Goal: Transaction & Acquisition: Subscribe to service/newsletter

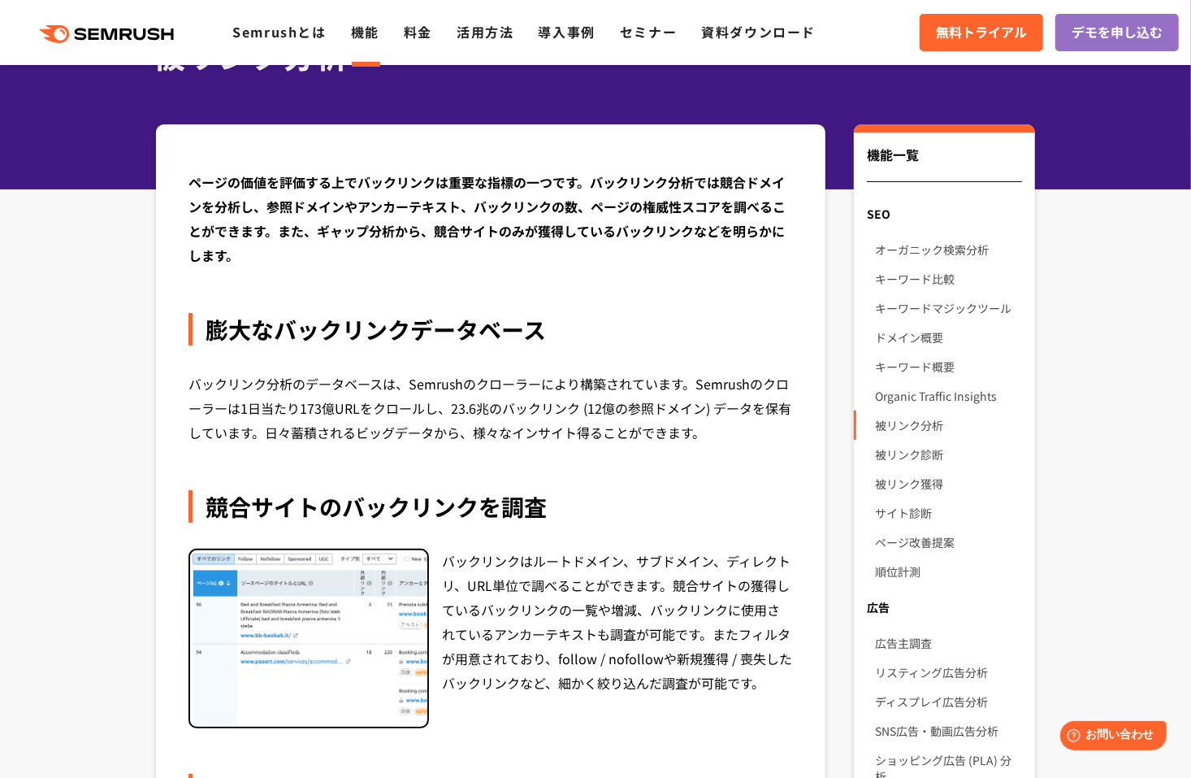
scroll to position [81, 0]
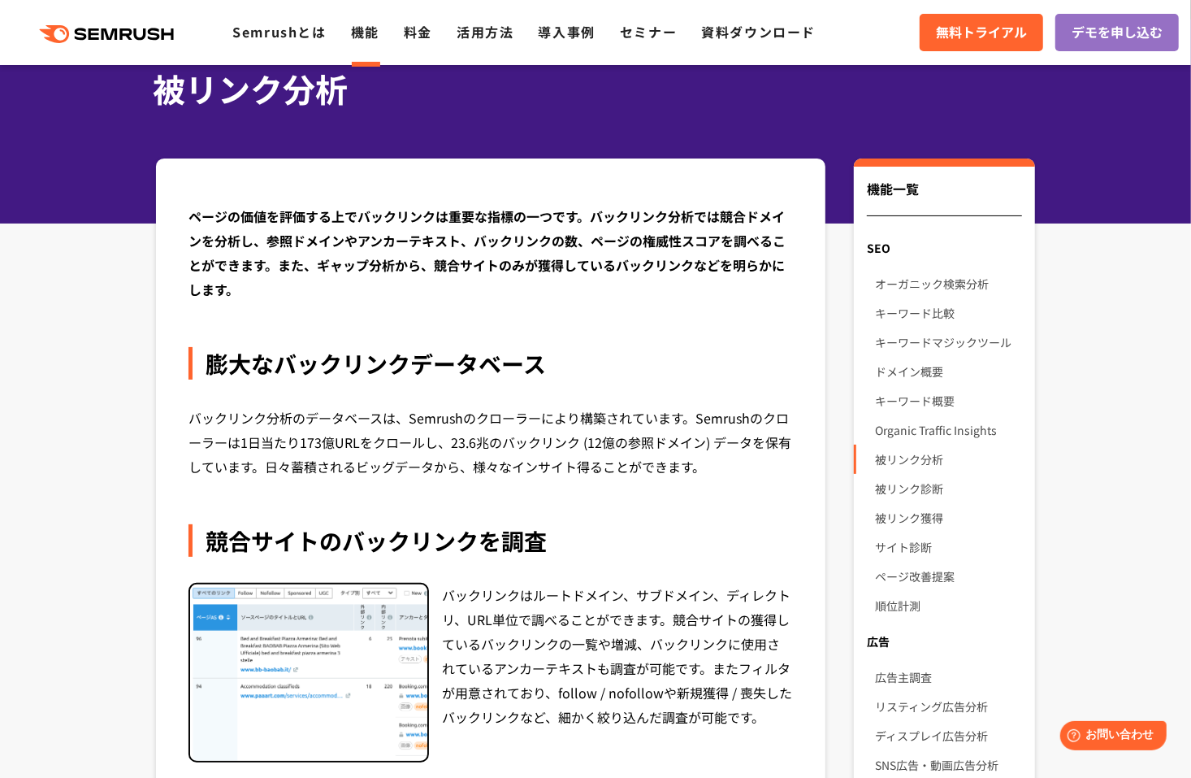
click at [881, 248] on div "SEO" at bounding box center [944, 247] width 181 height 29
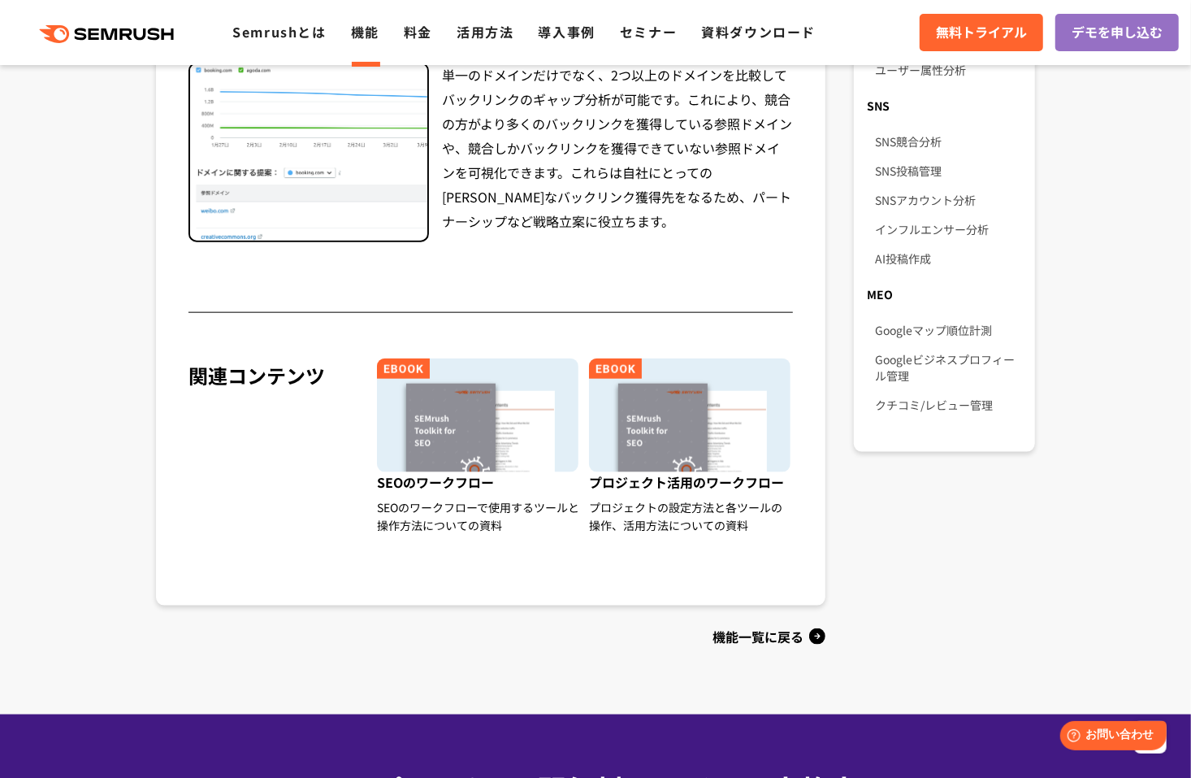
scroll to position [1057, 0]
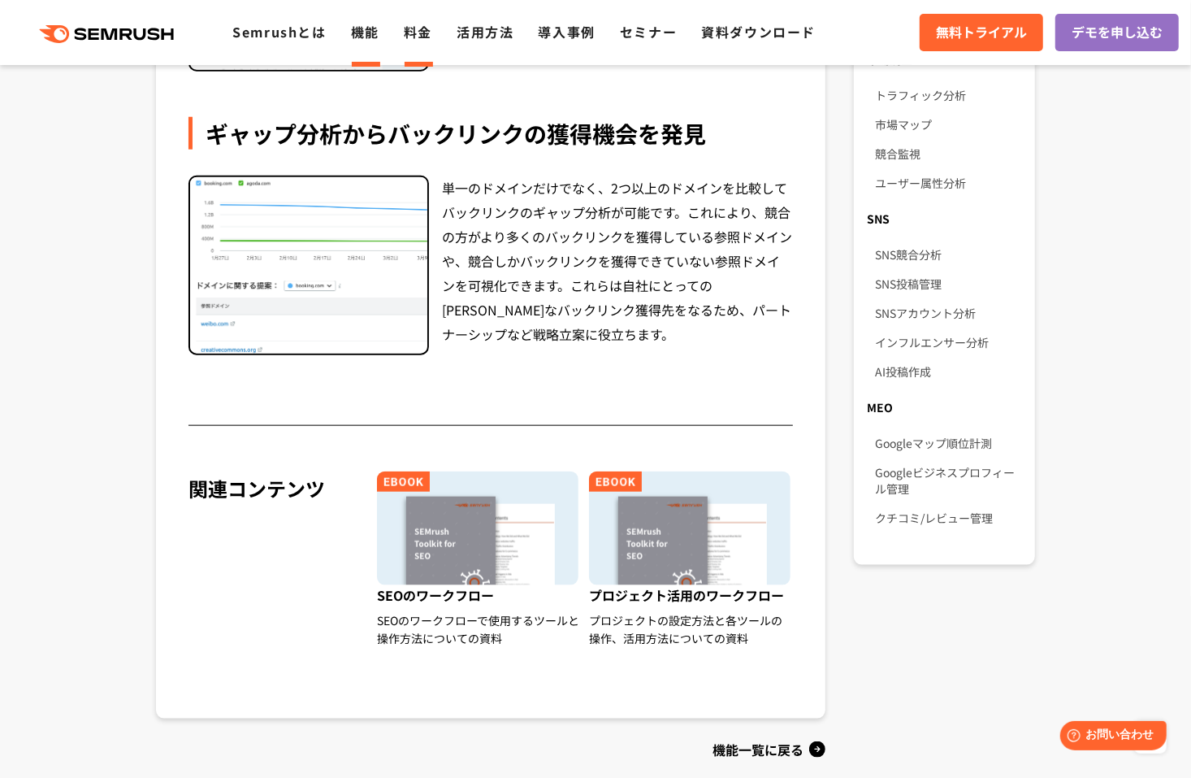
click at [410, 30] on link "料金" at bounding box center [418, 32] width 28 height 20
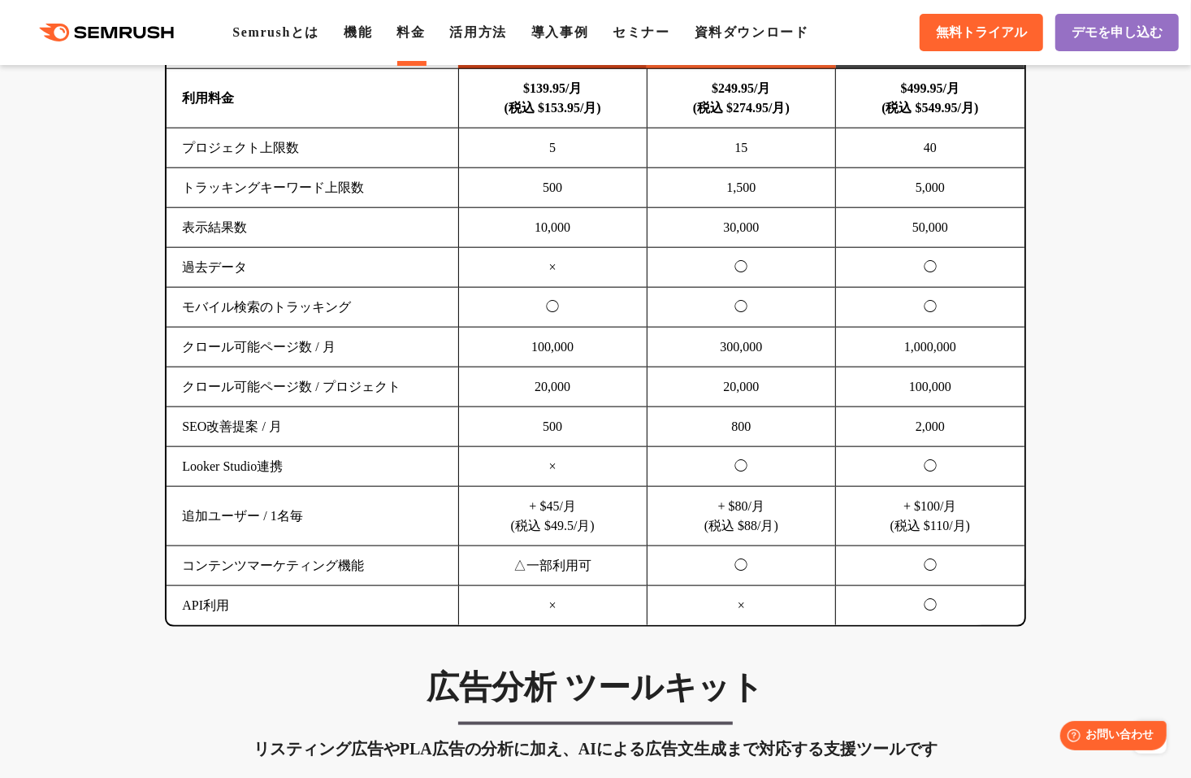
scroll to position [1057, 0]
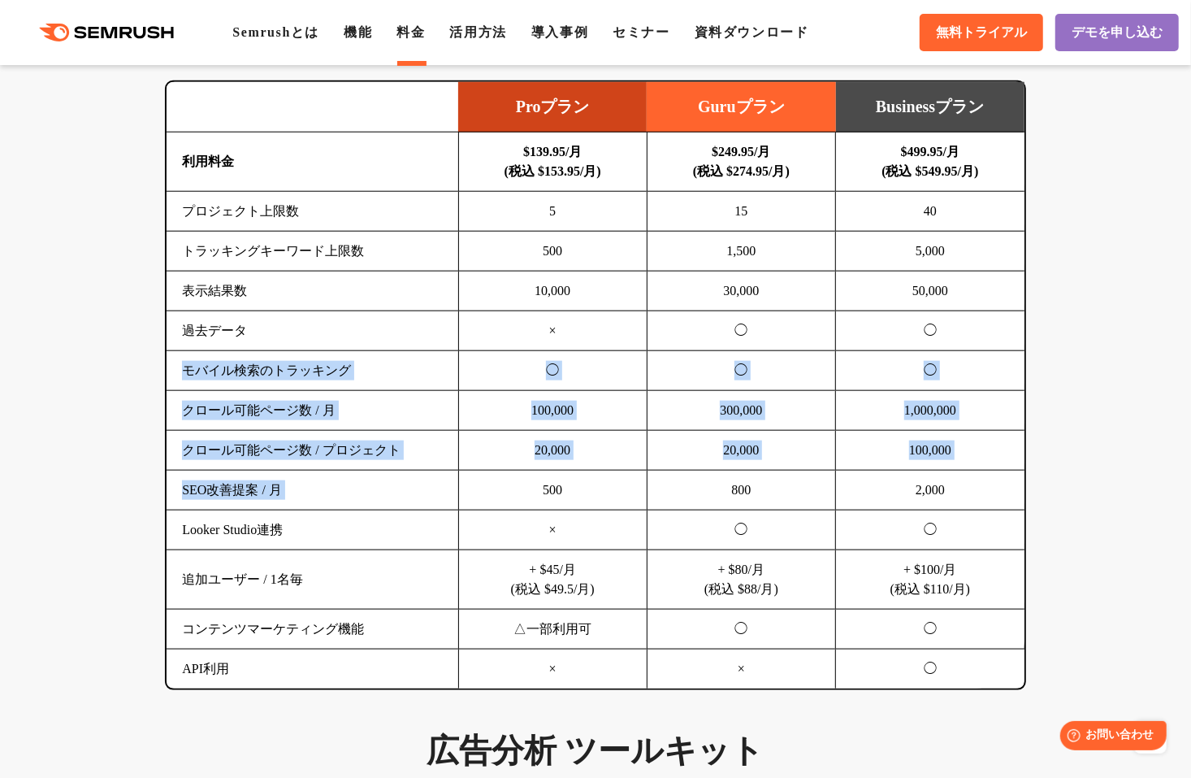
drag, startPoint x: 172, startPoint y: 371, endPoint x: 510, endPoint y: 479, distance: 354.9
click at [510, 478] on tbody "利用料金 $139.95/月 (税込 $153.95/月) $249.95/月 (税込 $274.95/月) $499.95/月 (税込 $549.95/月)…" at bounding box center [596, 410] width 858 height 557
click at [510, 479] on td "500" at bounding box center [552, 491] width 189 height 40
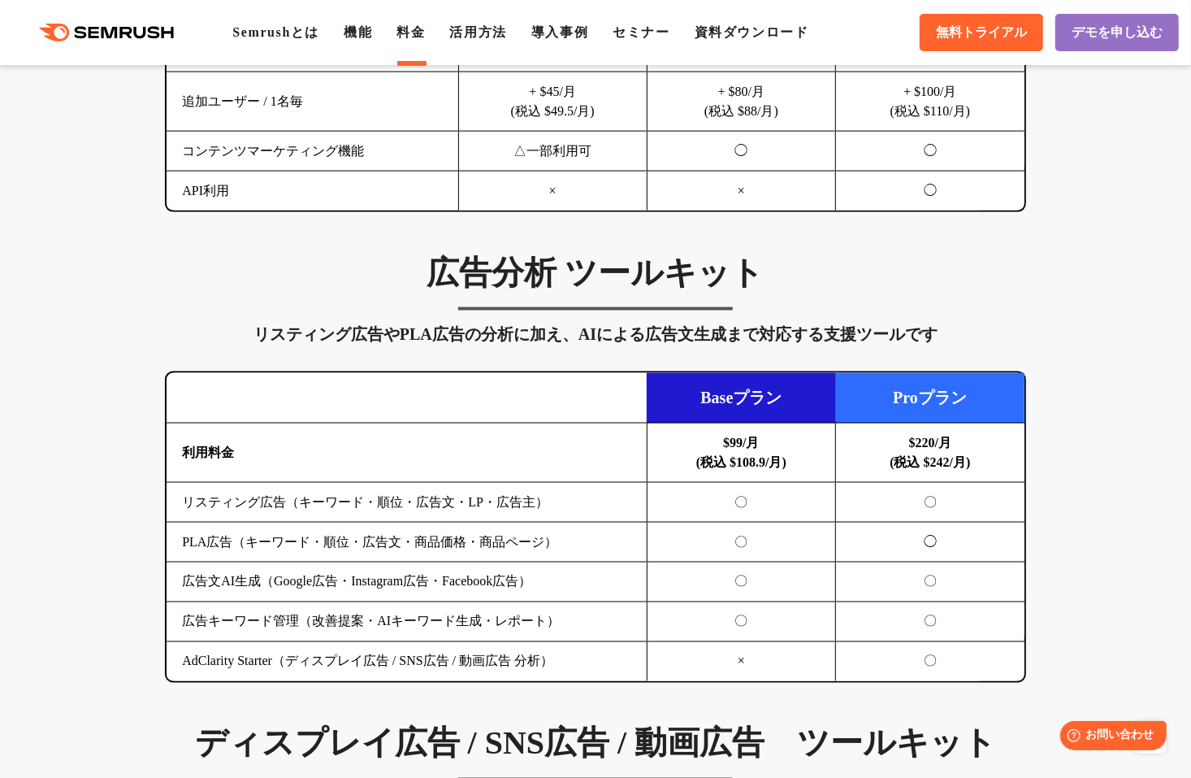
scroll to position [1707, 0]
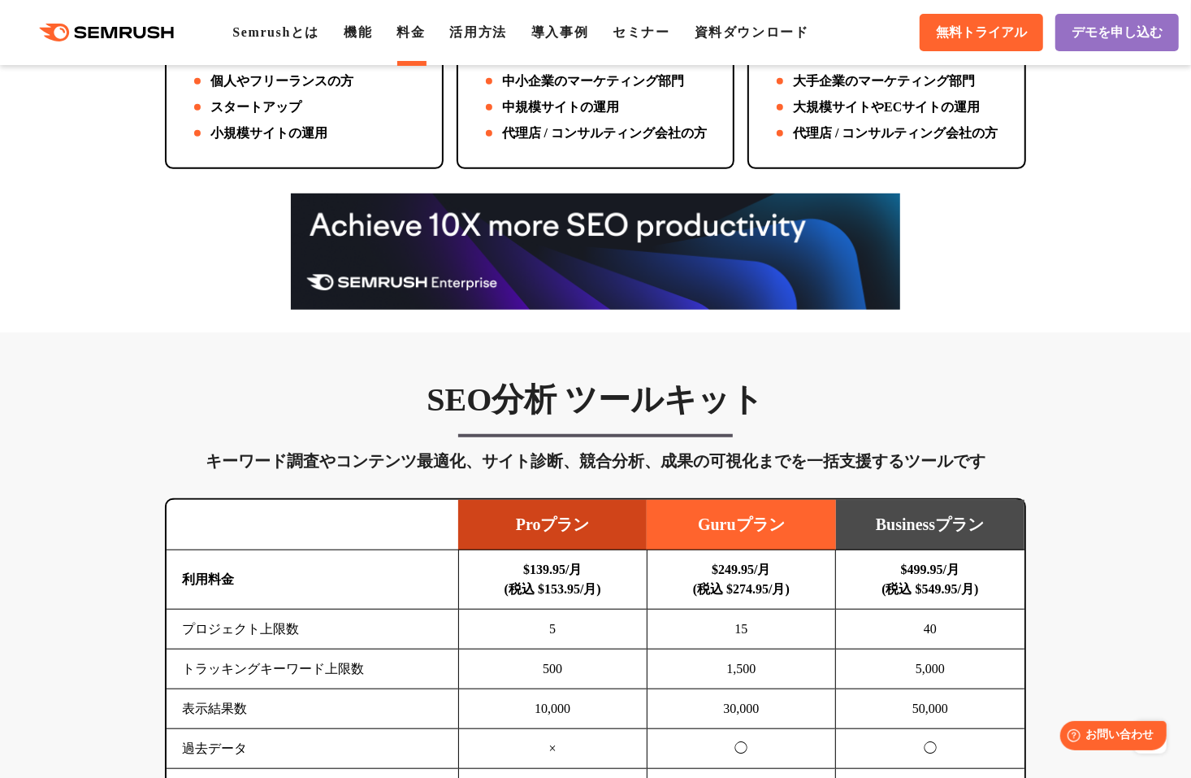
scroll to position [569, 0]
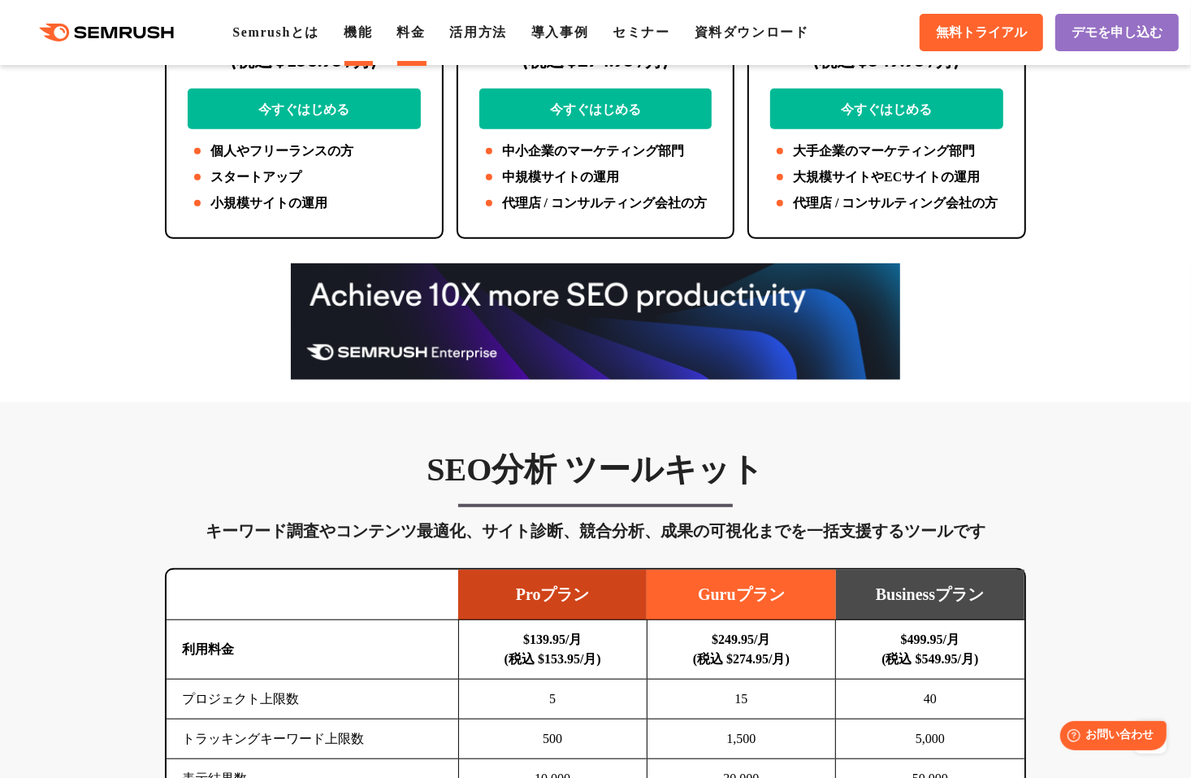
click at [358, 37] on link "機能" at bounding box center [358, 32] width 28 height 14
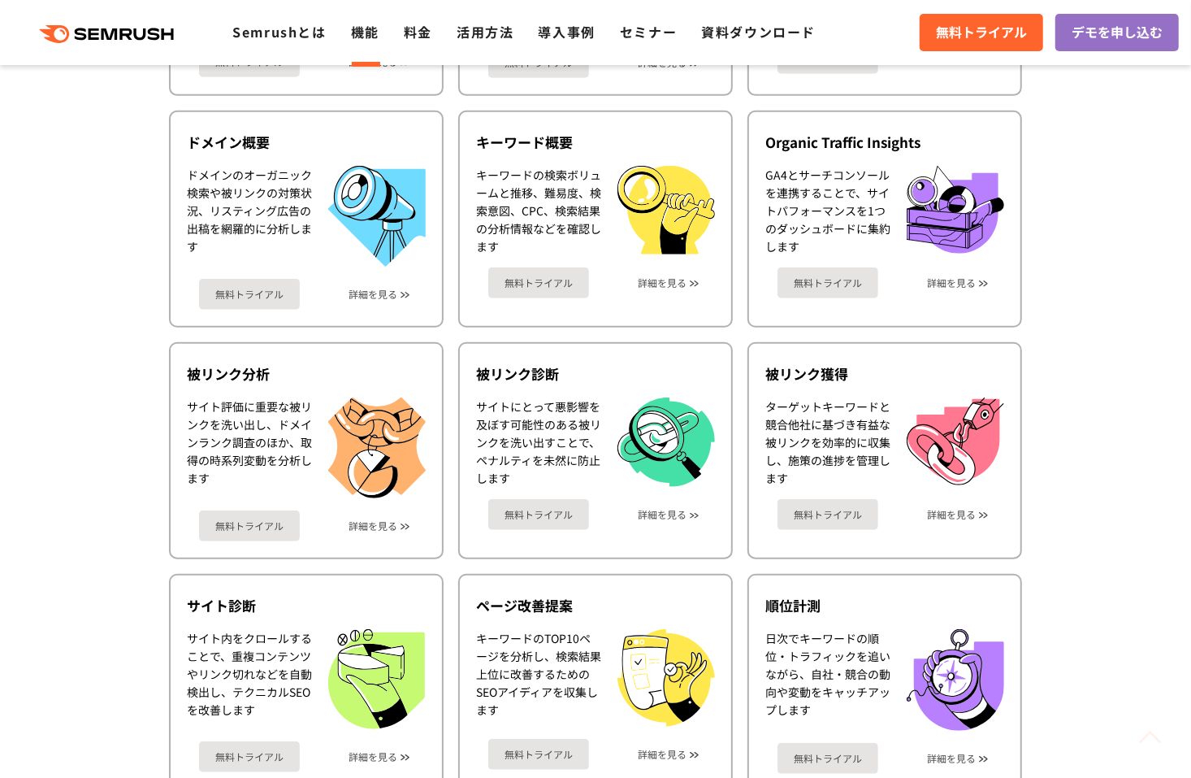
scroll to position [650, 0]
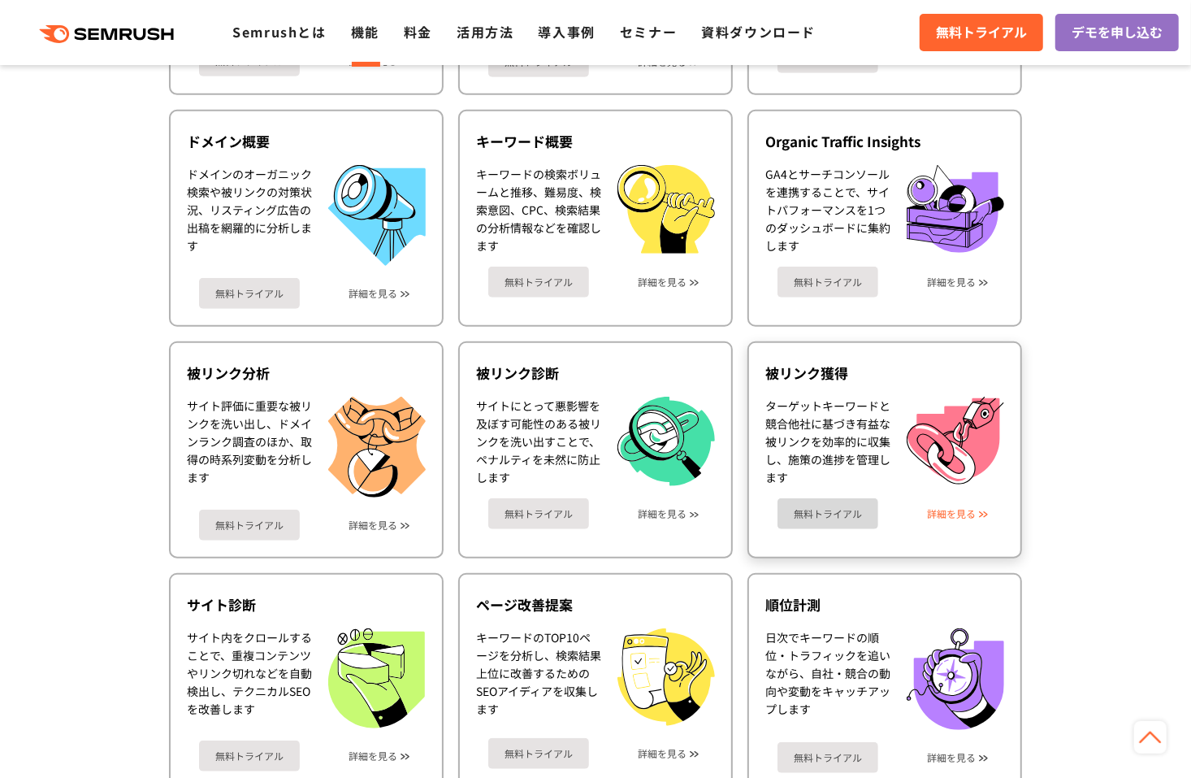
click at [964, 510] on link "詳細を見る" at bounding box center [951, 513] width 49 height 11
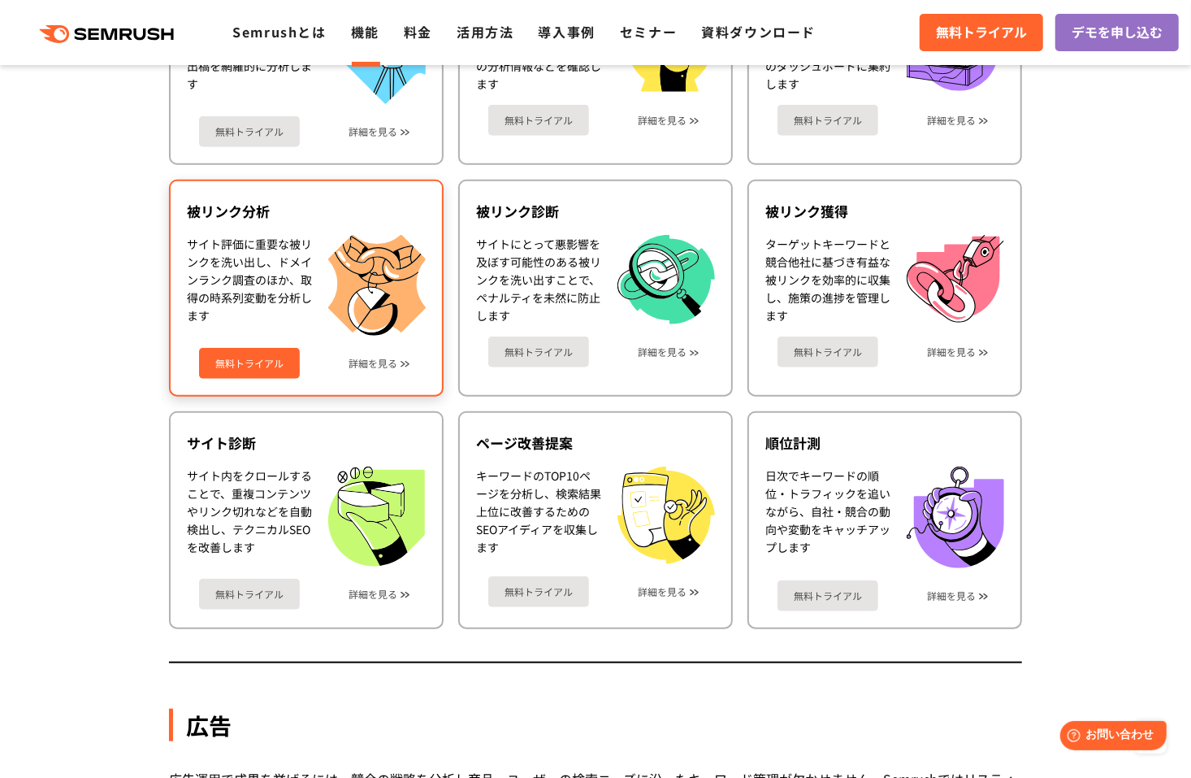
click at [400, 358] on div "無料トライアル 詳細を見る" at bounding box center [306, 357] width 239 height 43
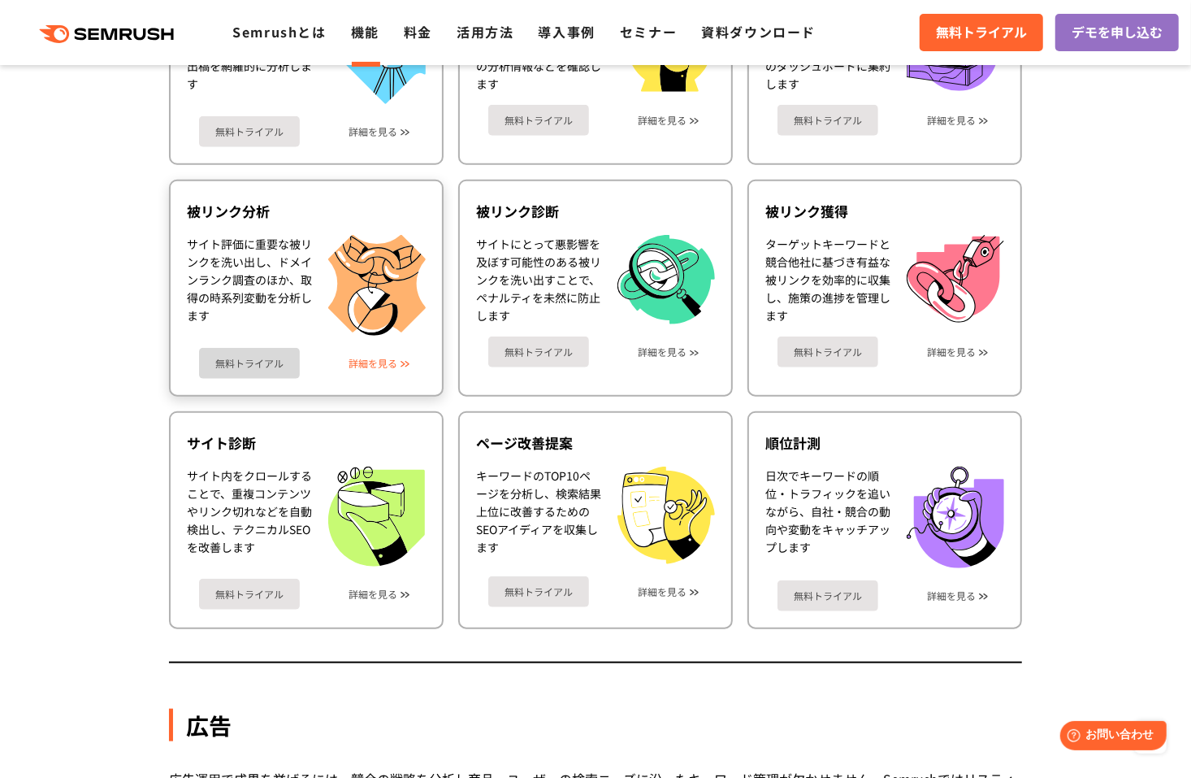
click at [388, 362] on link "詳細を見る" at bounding box center [373, 363] width 49 height 11
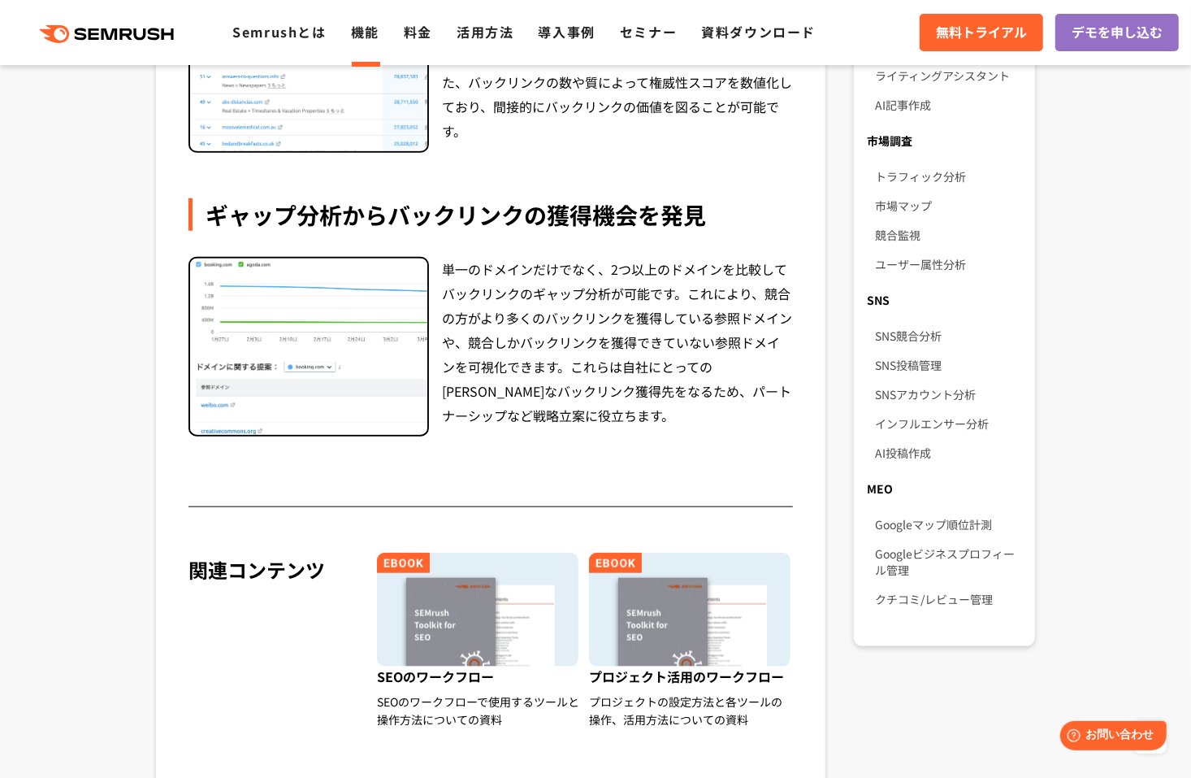
scroll to position [1300, 0]
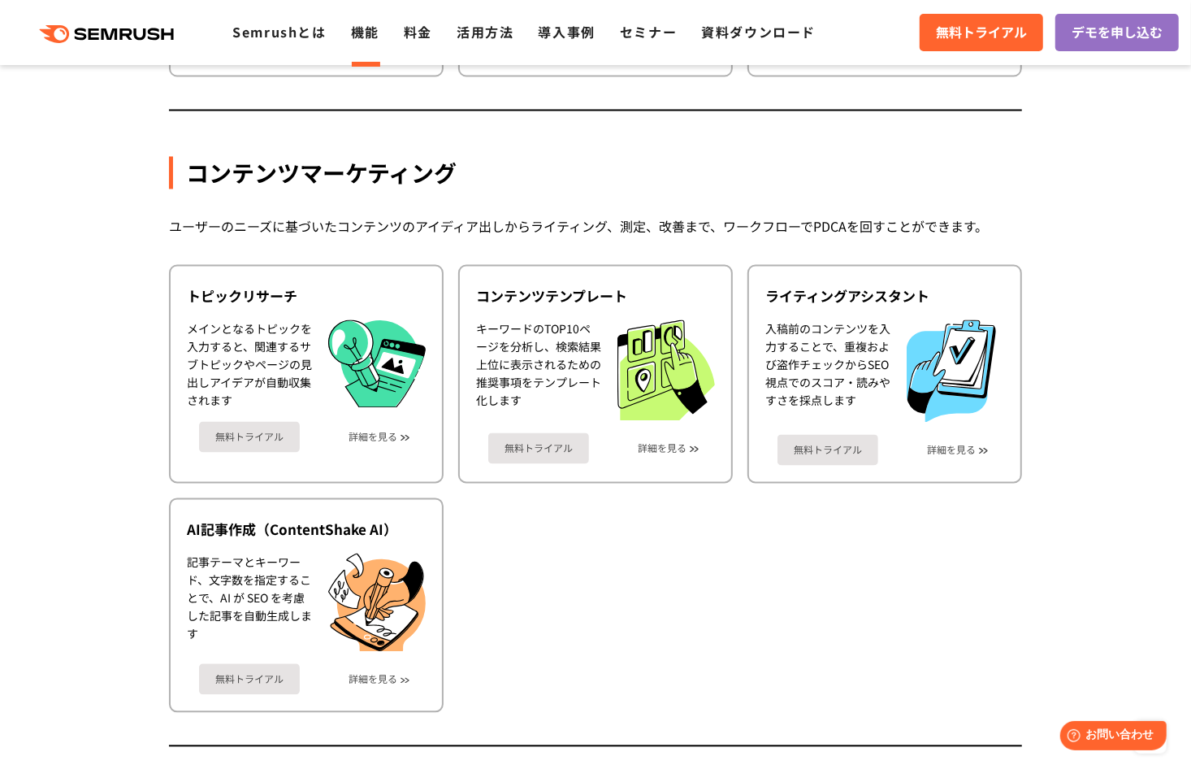
scroll to position [2112, 0]
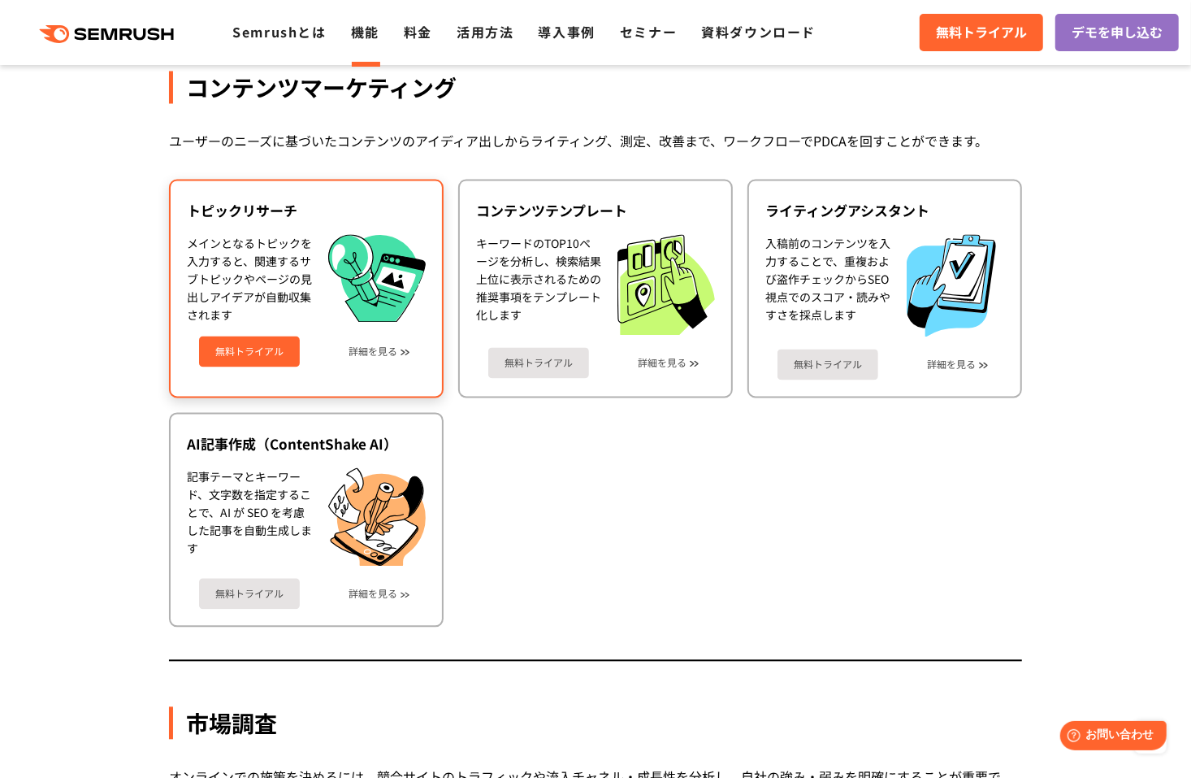
click at [235, 346] on link "無料トライアル" at bounding box center [249, 351] width 101 height 31
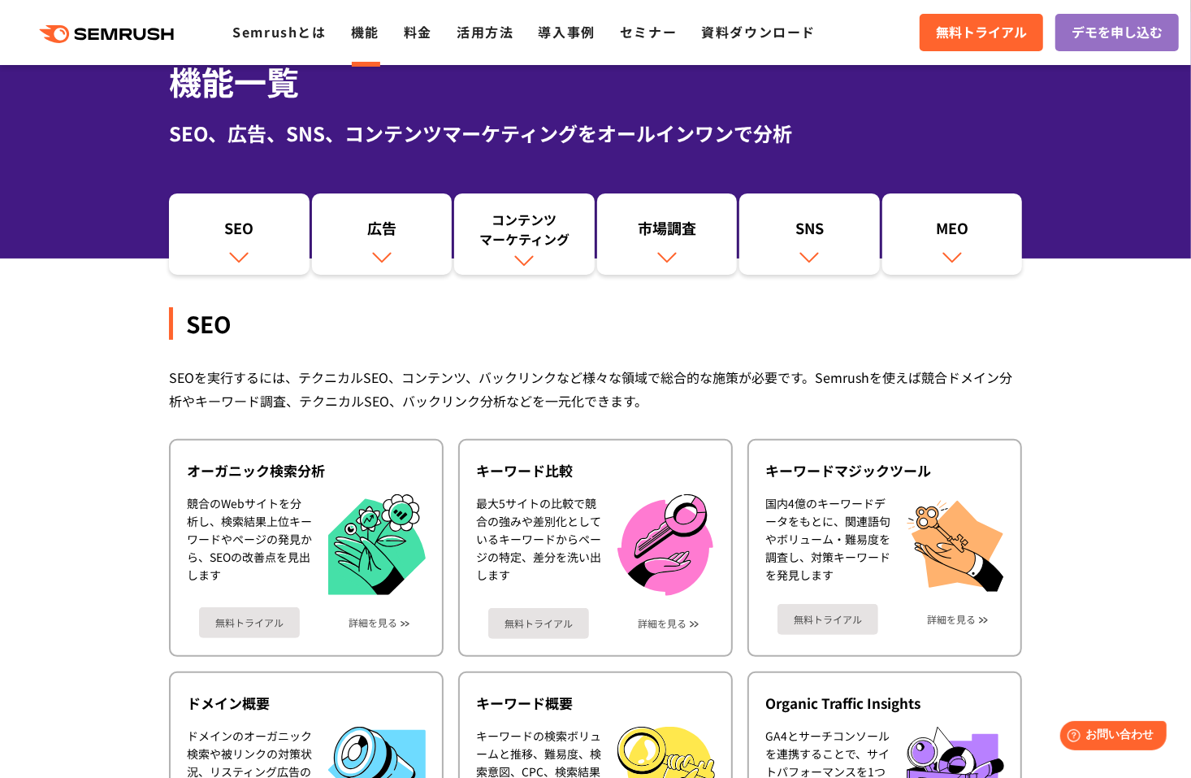
scroll to position [80, 0]
